Goal: Book appointment/travel/reservation

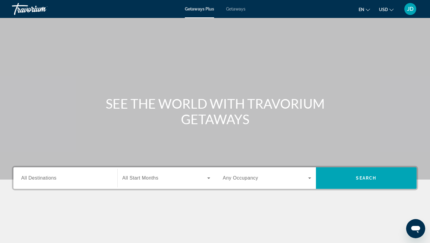
click at [41, 179] on span "All Destinations" at bounding box center [38, 177] width 35 height 5
click at [41, 179] on input "Destination All Destinations" at bounding box center [65, 178] width 88 height 7
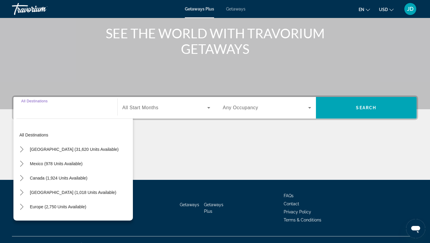
scroll to position [80, 0]
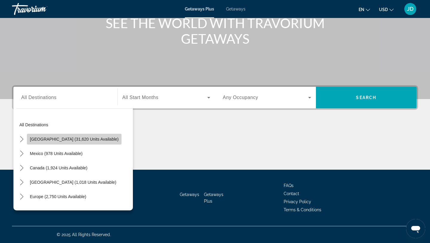
click at [94, 138] on span "[GEOGRAPHIC_DATA] (31,620 units available)" at bounding box center [74, 139] width 89 height 5
type input "**********"
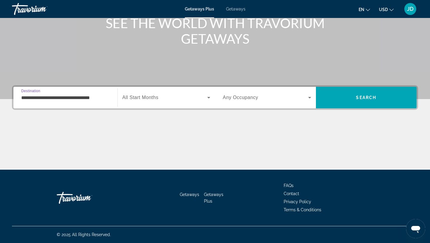
click at [95, 100] on input "**********" at bounding box center [65, 97] width 88 height 7
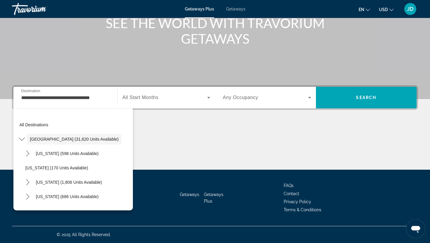
click at [150, 97] on span "All Start Months" at bounding box center [141, 97] width 36 height 5
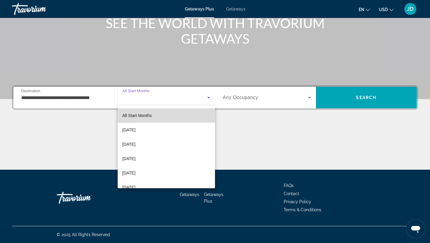
click at [144, 116] on span "All Start Months" at bounding box center [138, 115] width 30 height 5
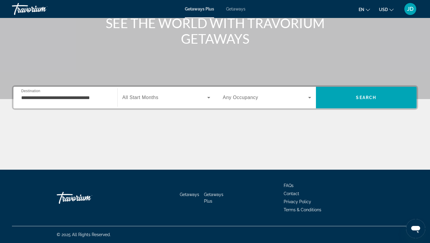
click at [247, 97] on span "Any Occupancy" at bounding box center [241, 97] width 36 height 5
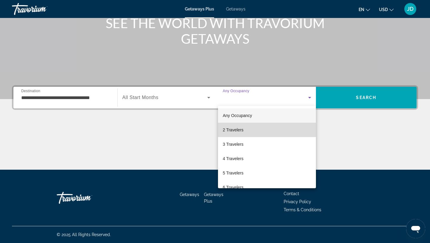
click at [240, 129] on span "2 Travelers" at bounding box center [233, 129] width 21 height 7
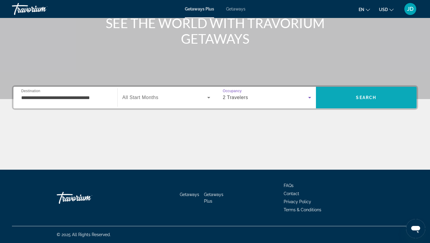
click at [339, 99] on span "Search" at bounding box center [366, 97] width 101 height 14
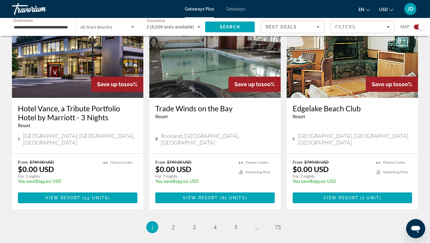
scroll to position [908, 0]
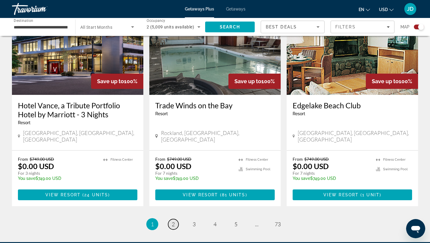
click at [173, 221] on span "2" at bounding box center [173, 224] width 3 height 7
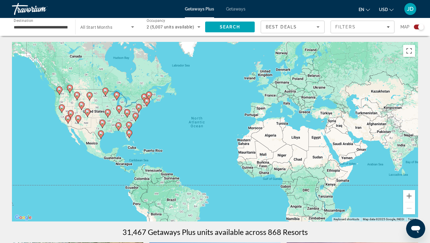
click at [68, 119] on image "Main content" at bounding box center [68, 118] width 4 height 4
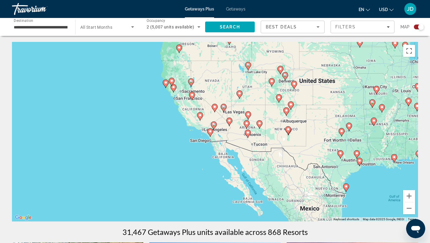
click at [192, 80] on image "Main content" at bounding box center [192, 82] width 4 height 4
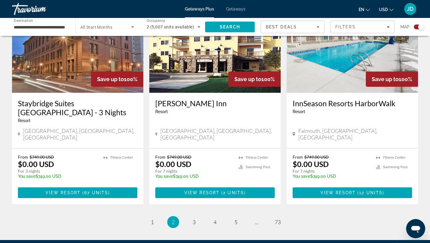
scroll to position [901, 0]
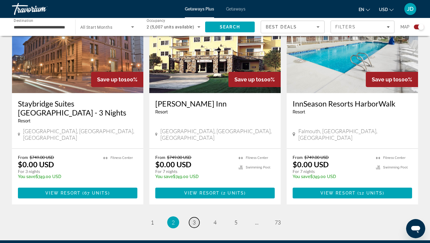
click at [195, 219] on span "3" at bounding box center [194, 222] width 3 height 7
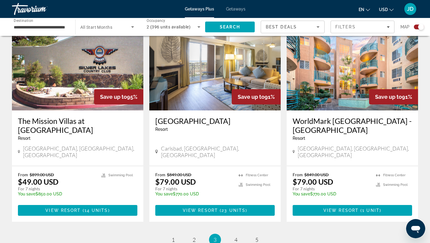
scroll to position [898, 0]
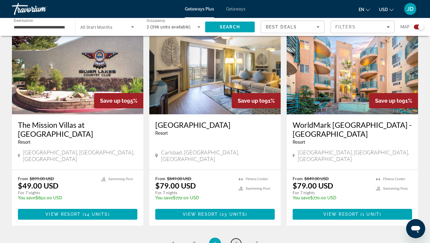
click at [236, 240] on span "4" at bounding box center [236, 243] width 3 height 7
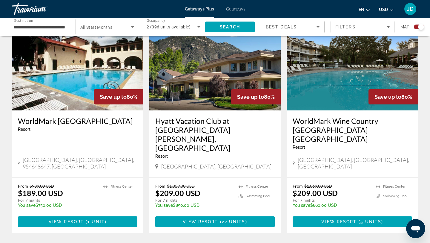
scroll to position [887, 0]
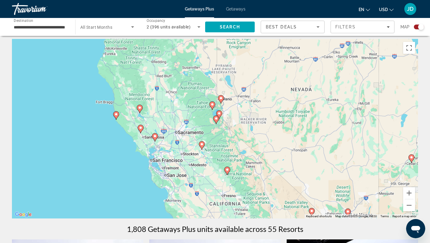
scroll to position [2, 0]
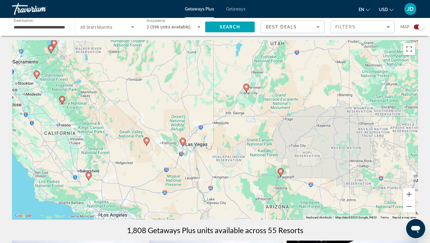
drag, startPoint x: 290, startPoint y: 165, endPoint x: 124, endPoint y: 93, distance: 180.6
click at [124, 93] on div "To navigate, press the arrow keys. To activate drag with keyboard, press Alt + …" at bounding box center [215, 129] width 407 height 179
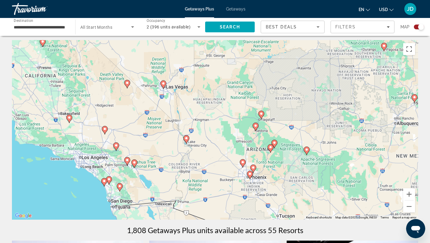
drag, startPoint x: 247, startPoint y: 159, endPoint x: 227, endPoint y: 101, distance: 61.8
click at [227, 101] on div "To navigate, press the arrow keys. To activate drag with keyboard, press Alt + …" at bounding box center [215, 129] width 407 height 179
click at [243, 164] on image "Main content" at bounding box center [243, 162] width 4 height 4
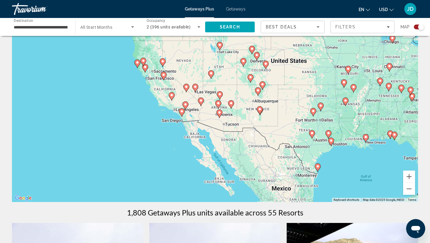
scroll to position [0, 0]
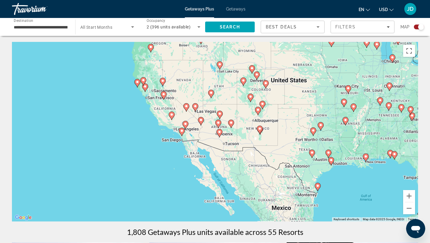
click at [218, 132] on image "Main content" at bounding box center [220, 132] width 4 height 4
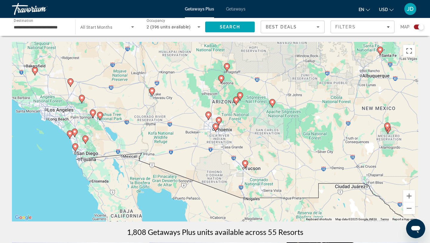
click at [215, 127] on image "Main content" at bounding box center [216, 126] width 4 height 4
type input "**********"
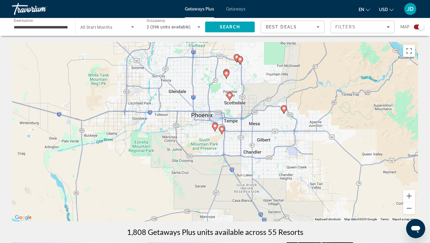
click at [284, 108] on image "Main content" at bounding box center [284, 108] width 4 height 4
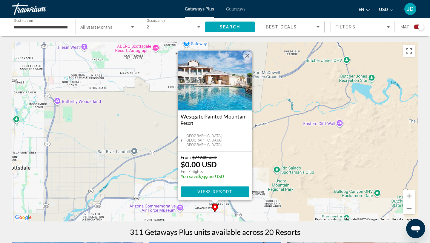
click at [204, 116] on h3 "Westgate Painted Mountain" at bounding box center [215, 116] width 69 height 6
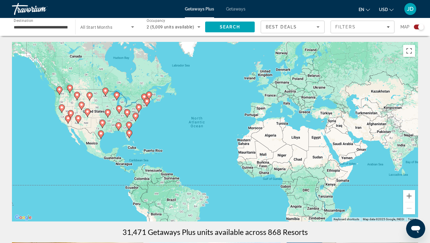
click at [147, 102] on image "Main content" at bounding box center [147, 101] width 4 height 4
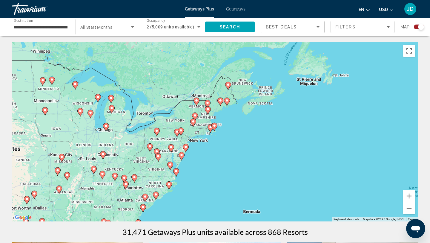
click at [180, 120] on div "To activate drag with keyboard, press Alt + Enter. Once in keyboard drag state,…" at bounding box center [215, 131] width 407 height 179
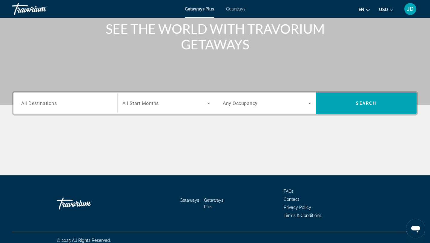
scroll to position [73, 0]
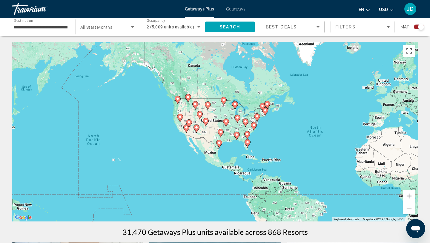
drag, startPoint x: 69, startPoint y: 154, endPoint x: 188, endPoint y: 163, distance: 119.3
click at [188, 163] on div "To activate drag with keyboard, press Alt + Enter. Once in keyboard drag state,…" at bounding box center [215, 131] width 407 height 179
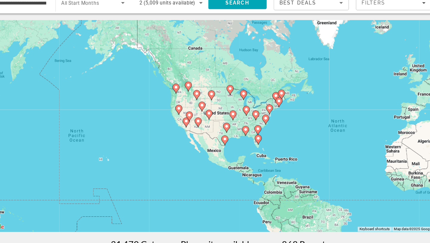
click at [196, 103] on image "Main content" at bounding box center [196, 104] width 4 height 4
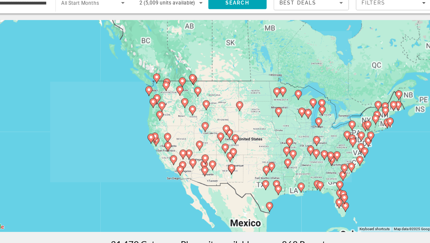
click at [215, 132] on div "Main content" at bounding box center [418, 132] width 407 height 0
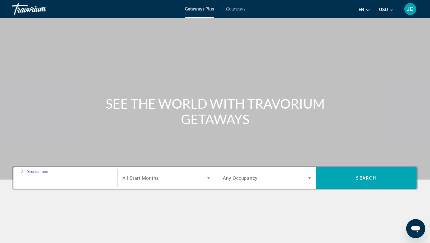
click at [80, 180] on input "Destination All Destinations" at bounding box center [65, 178] width 88 height 7
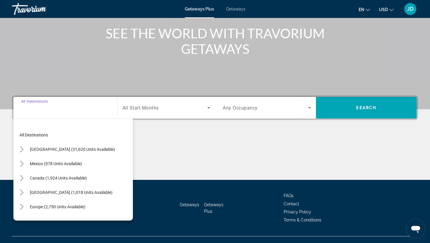
scroll to position [80, 0]
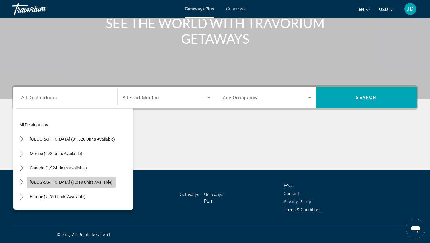
click at [82, 182] on span "[GEOGRAPHIC_DATA] (1,018 units available)" at bounding box center [71, 182] width 83 height 5
type input "**********"
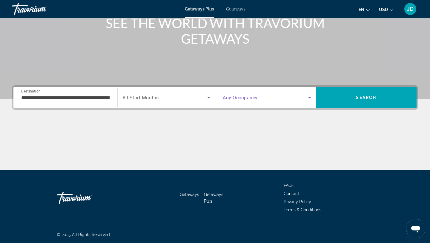
click at [263, 98] on span "Search widget" at bounding box center [265, 97] width 85 height 7
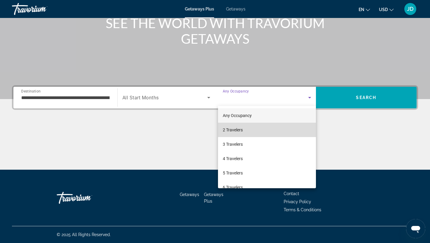
click at [232, 129] on span "2 Travelers" at bounding box center [233, 129] width 20 height 7
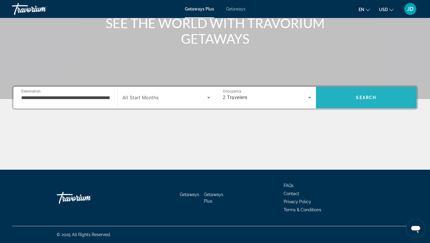
click at [349, 99] on span "Search" at bounding box center [366, 97] width 101 height 14
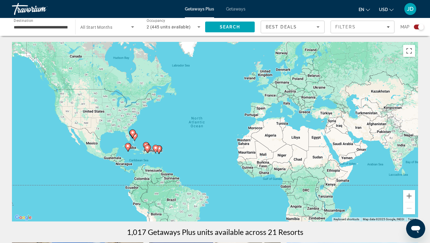
scroll to position [15, 0]
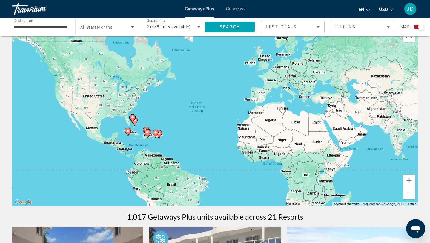
click at [161, 118] on div "To activate drag with keyboard, press Alt + Enter. Once in keyboard drag state,…" at bounding box center [215, 116] width 407 height 179
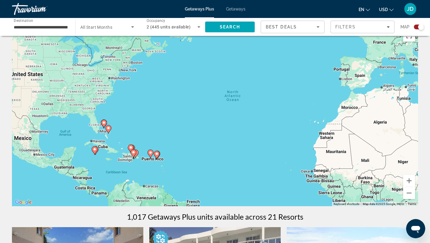
click at [156, 154] on image "Main content" at bounding box center [157, 154] width 4 height 4
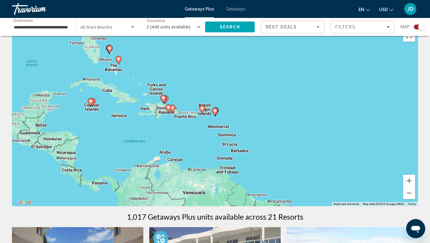
click at [109, 48] on image "Main content" at bounding box center [110, 48] width 4 height 4
type input "**********"
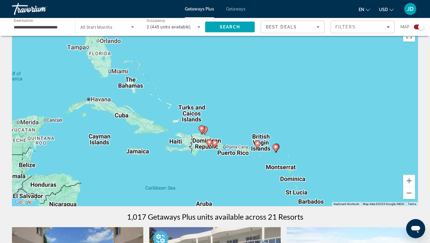
click at [109, 48] on div "To navigate, press the arrow keys. To activate drag with keyboard, press Alt + …" at bounding box center [215, 116] width 407 height 179
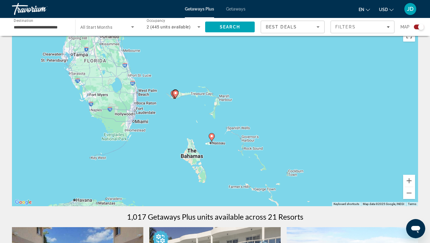
click at [179, 96] on div "To activate drag with keyboard, press Alt + Enter. Once in keyboard drag state,…" at bounding box center [215, 116] width 407 height 179
click at [175, 94] on image "Main content" at bounding box center [176, 93] width 4 height 4
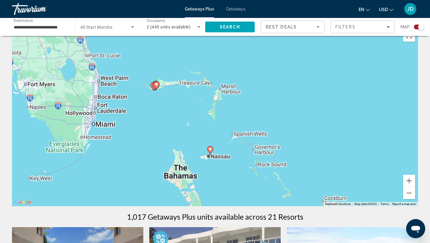
click at [175, 94] on div "To navigate, press the arrow keys. To activate drag with keyboard, press Alt + …" at bounding box center [215, 116] width 407 height 179
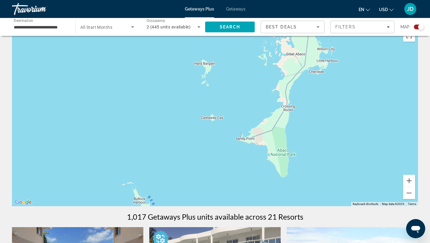
scroll to position [0, 0]
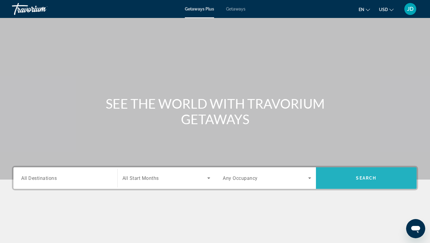
click at [366, 180] on span "Search" at bounding box center [366, 178] width 101 height 14
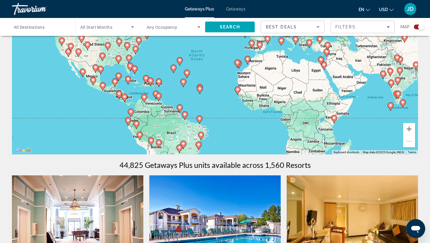
scroll to position [61, 0]
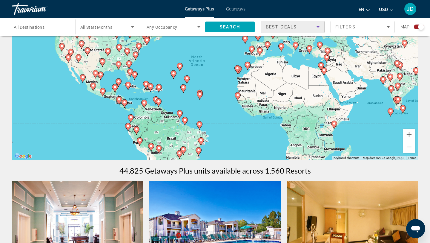
click at [317, 26] on icon "Sort by" at bounding box center [318, 26] width 7 height 7
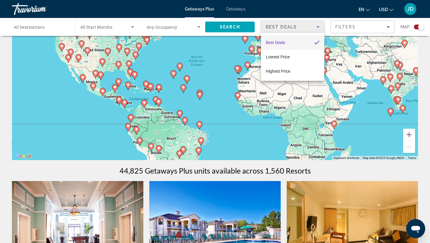
click at [225, 54] on div at bounding box center [215, 121] width 430 height 243
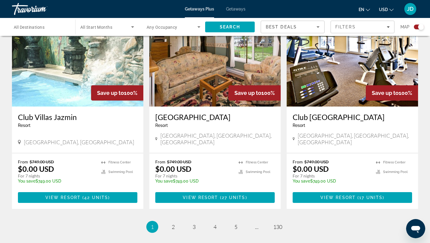
scroll to position [881, 0]
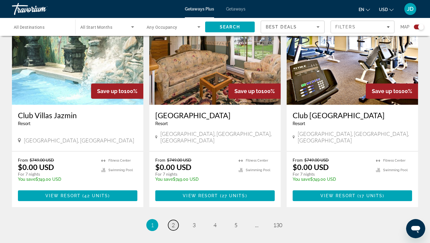
click at [173, 222] on span "2" at bounding box center [173, 225] width 3 height 7
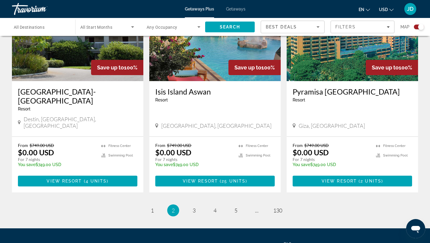
scroll to position [894, 0]
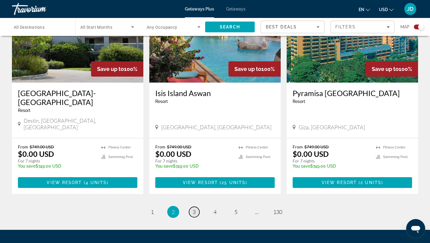
click at [195, 208] on span "3" at bounding box center [194, 211] width 3 height 7
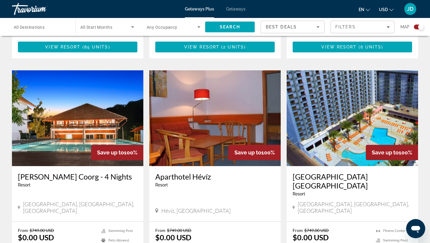
scroll to position [604, 0]
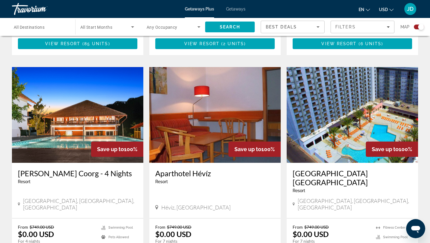
click at [308, 169] on h3 "[GEOGRAPHIC_DATA] [GEOGRAPHIC_DATA]" at bounding box center [353, 178] width 120 height 18
